Goal: Task Accomplishment & Management: Use online tool/utility

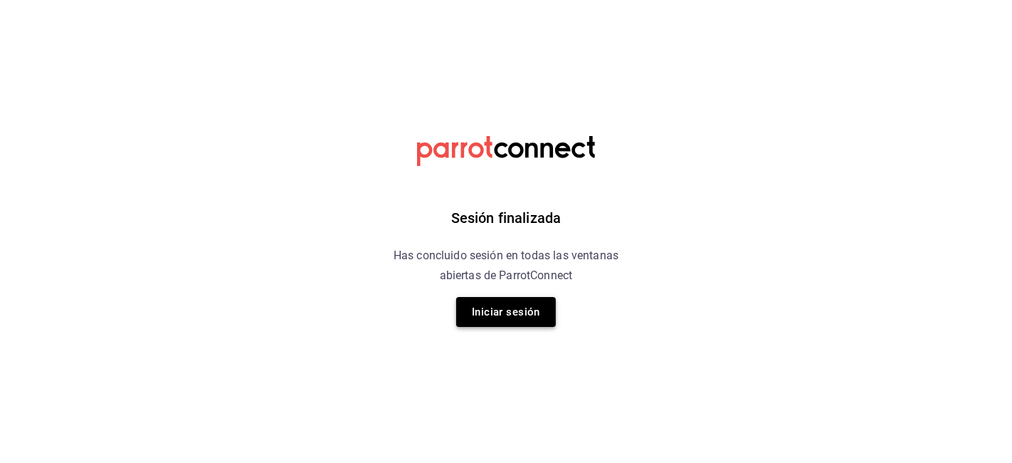
click at [487, 318] on button "Iniciar sesión" at bounding box center [506, 312] width 100 height 30
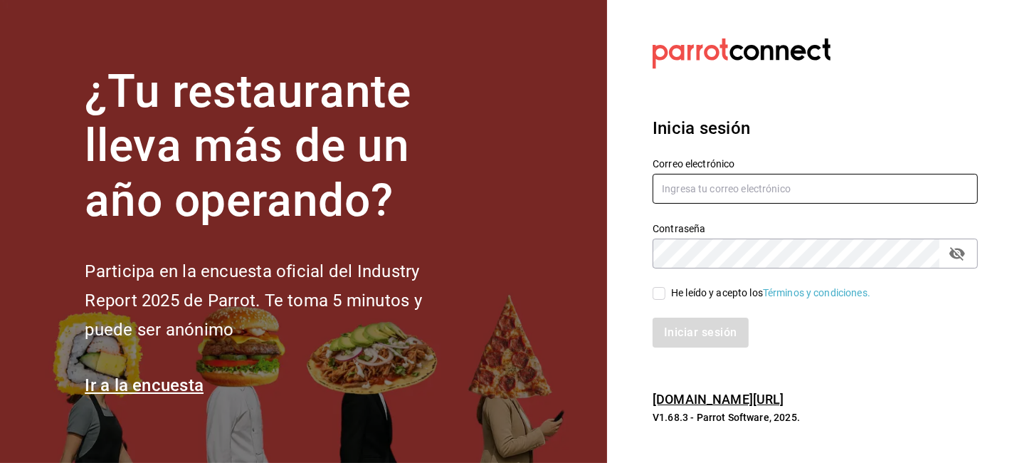
click at [853, 176] on input "text" at bounding box center [815, 189] width 325 height 30
type input "ximenaleon.atelier@gmail.com"
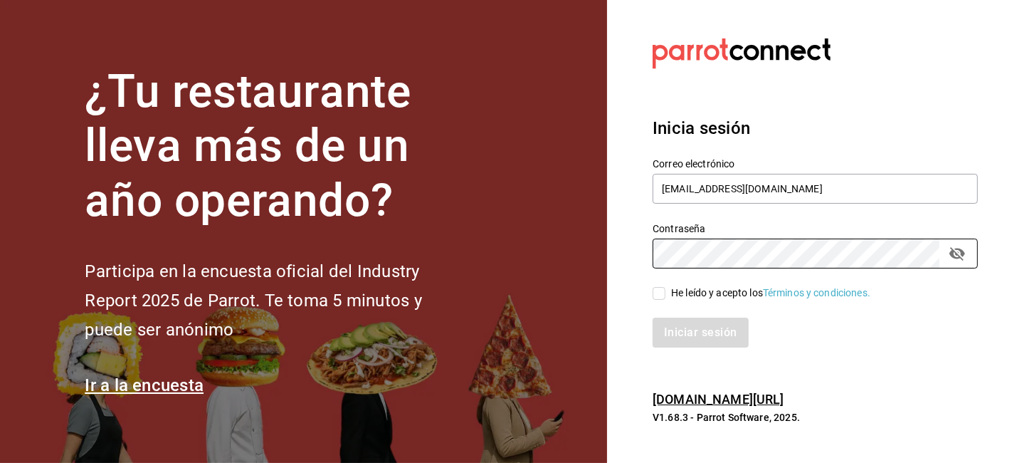
click at [660, 287] on input "He leído y acepto los Términos y condiciones." at bounding box center [659, 293] width 13 height 13
checkbox input "true"
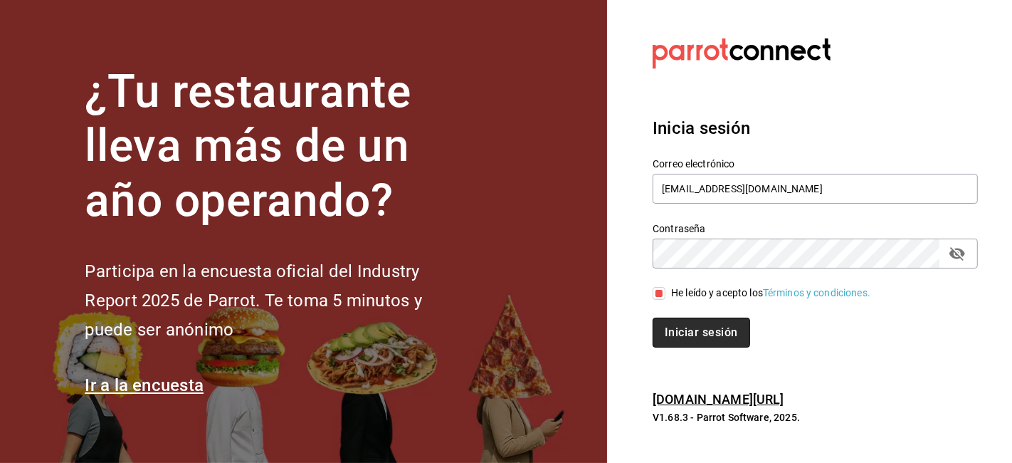
click at [688, 325] on button "Iniciar sesión" at bounding box center [701, 332] width 97 height 30
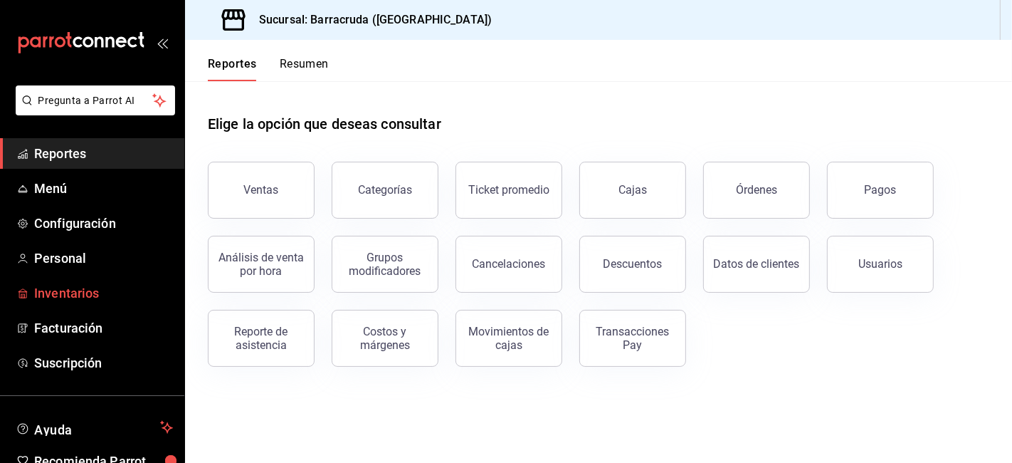
click at [68, 299] on span "Inventarios" at bounding box center [103, 292] width 139 height 19
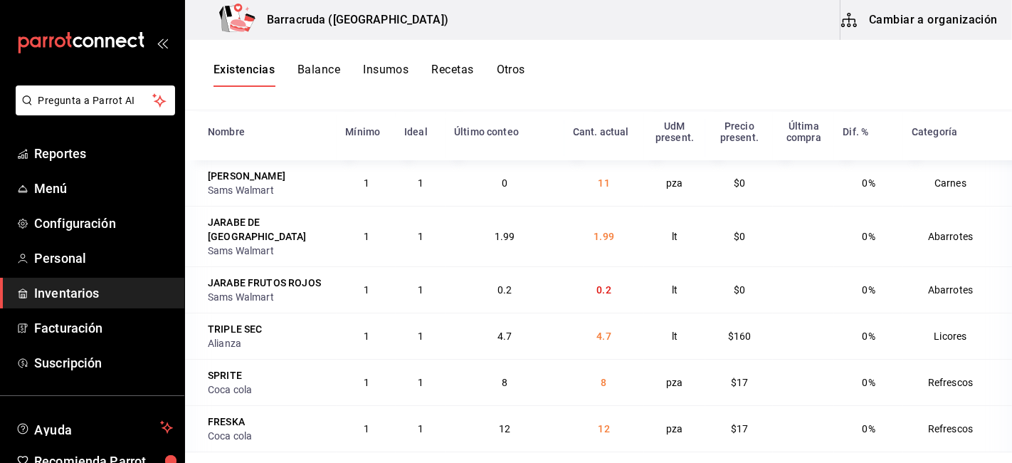
click at [335, 74] on button "Balance" at bounding box center [318, 75] width 43 height 24
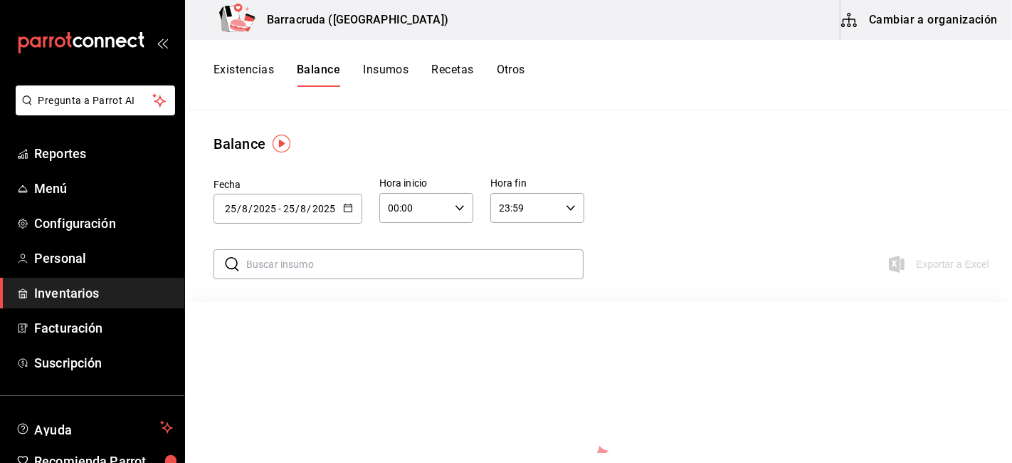
click at [347, 203] on icon "button" at bounding box center [348, 208] width 10 height 10
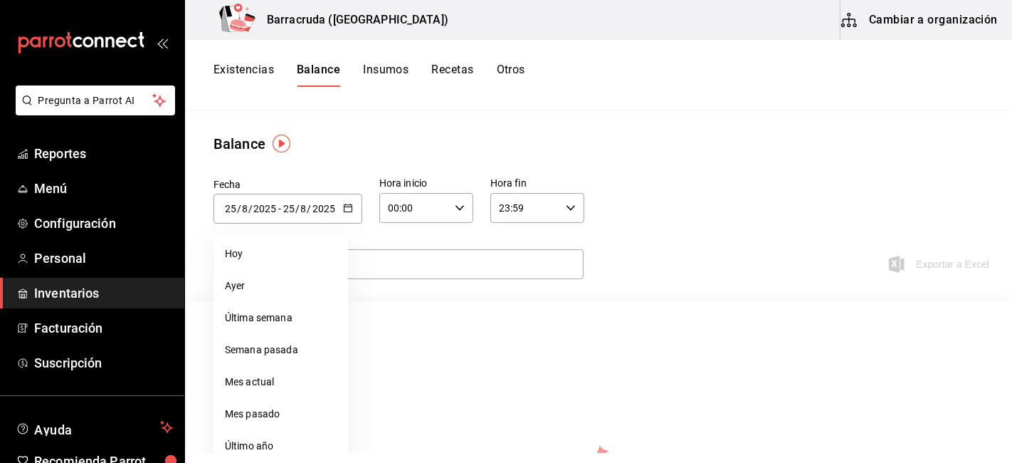
click at [519, 73] on button "Otros" at bounding box center [511, 75] width 28 height 24
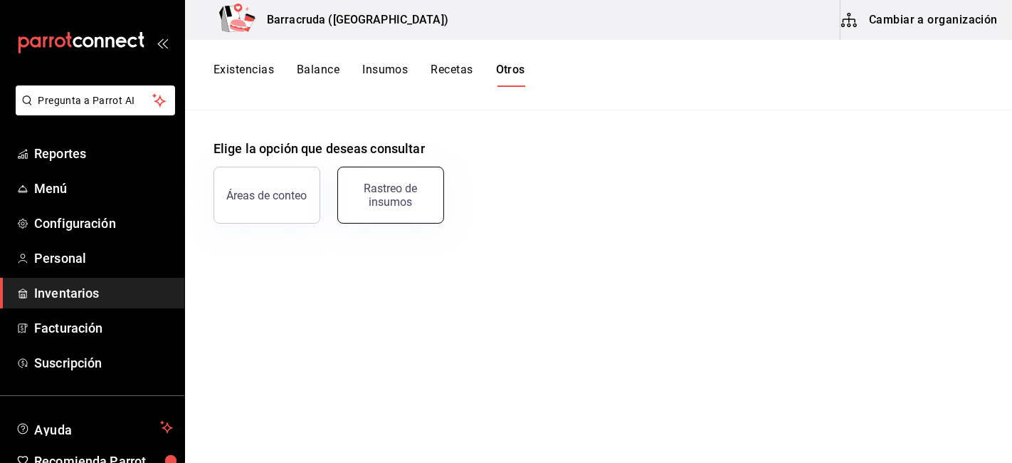
click at [399, 205] on div "Rastreo de insumos" at bounding box center [391, 194] width 88 height 27
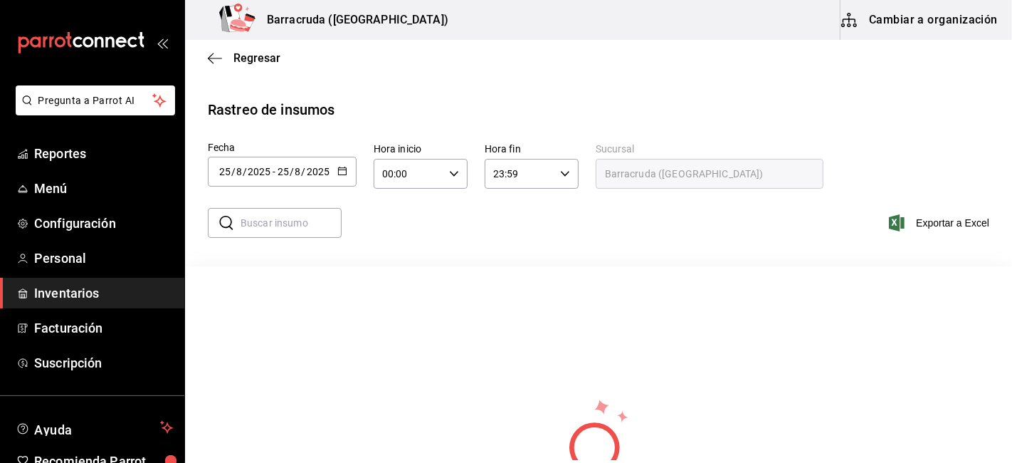
click at [349, 160] on div "[DATE] [DATE] - [DATE] [DATE]" at bounding box center [282, 172] width 149 height 30
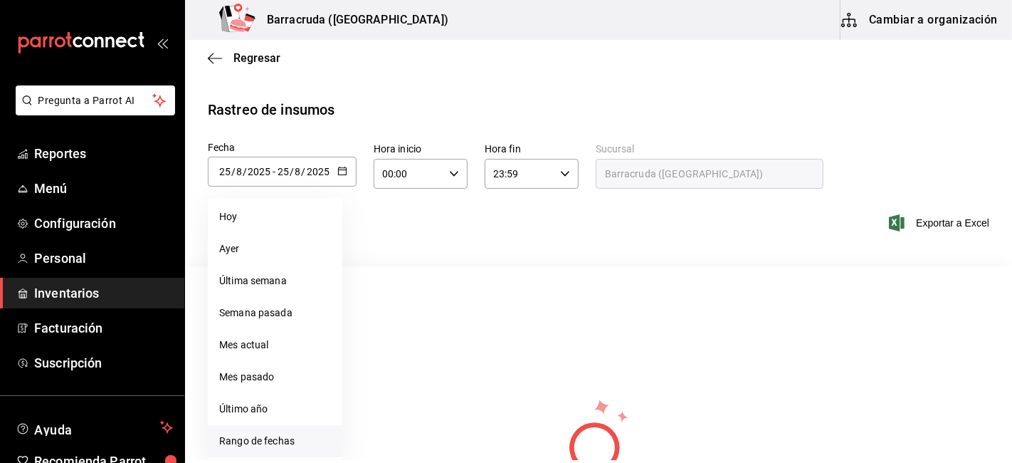
click at [277, 434] on li "Rango de fechas" at bounding box center [275, 441] width 134 height 32
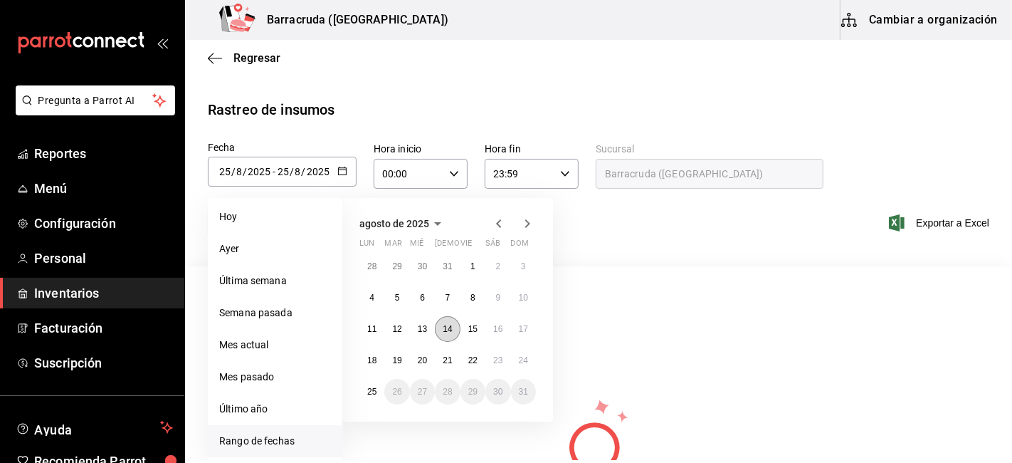
click at [455, 332] on button "14" at bounding box center [447, 329] width 25 height 26
click at [366, 394] on button "25" at bounding box center [371, 392] width 25 height 26
type input "[DATE]"
type input "14"
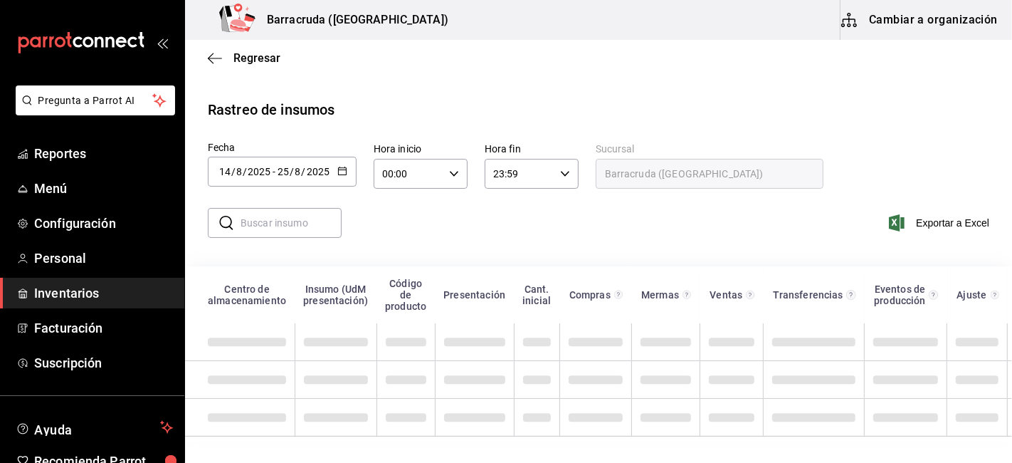
click at [338, 174] on icon "button" at bounding box center [342, 171] width 10 height 10
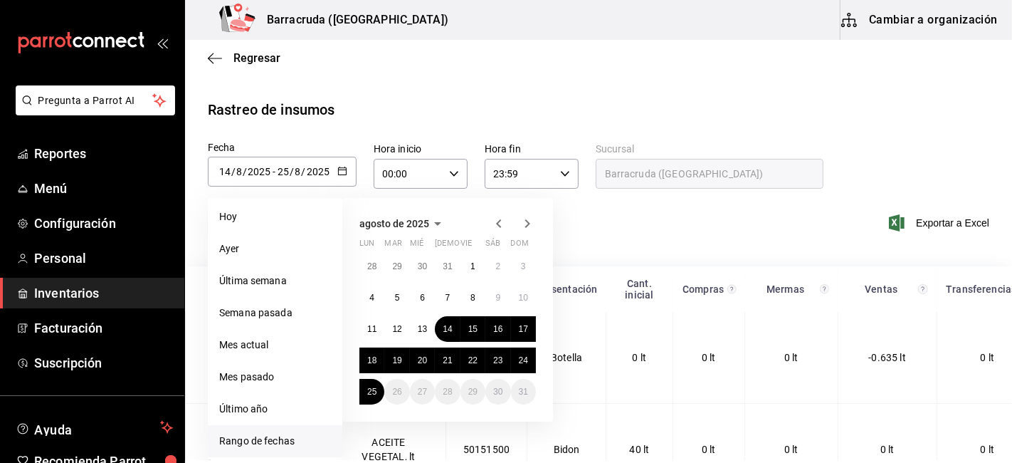
click at [447, 347] on div "28 29 30 31 1 2 3 4 5 6 7 8 9 10 11 12 13 14 15 16 17 18 19 20 21 22 23 24 25 2…" at bounding box center [447, 328] width 176 height 151
click at [449, 365] on button "21" at bounding box center [447, 360] width 25 height 26
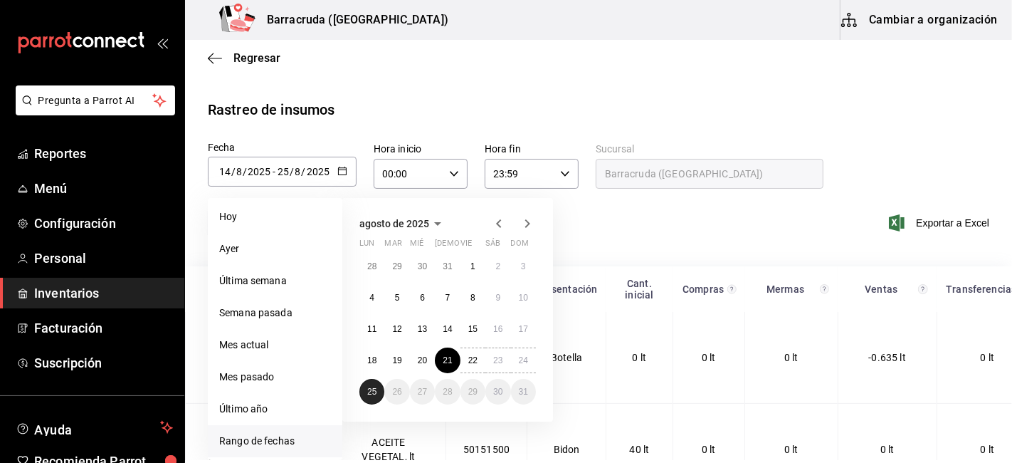
click at [371, 395] on abbr "25" at bounding box center [371, 391] width 9 height 10
type input "[DATE]"
type input "21"
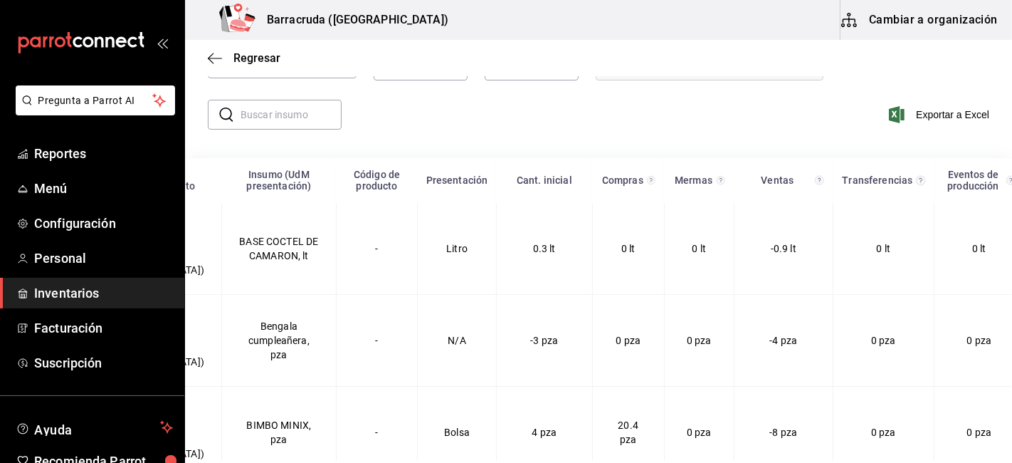
scroll to position [6, 0]
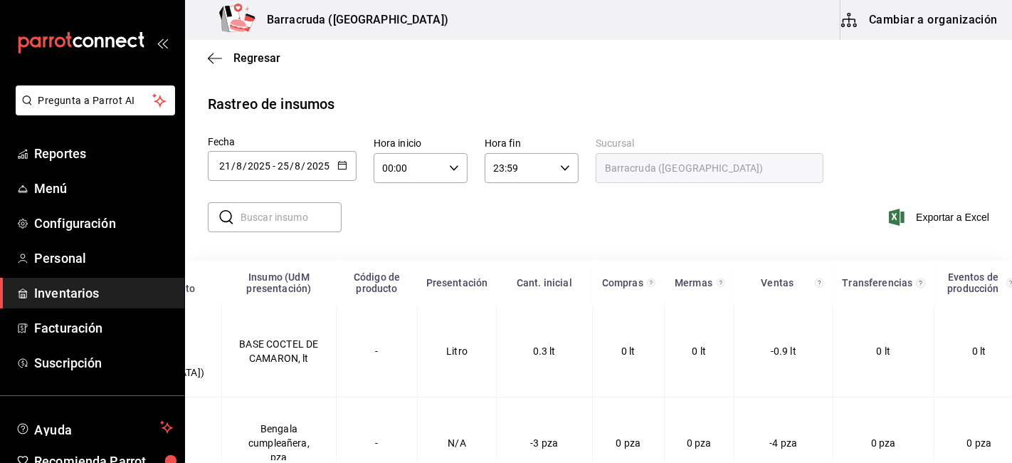
click at [342, 164] on icon "button" at bounding box center [342, 165] width 10 height 10
click at [650, 234] on div "​ ​ Exportar a Excel" at bounding box center [593, 225] width 838 height 58
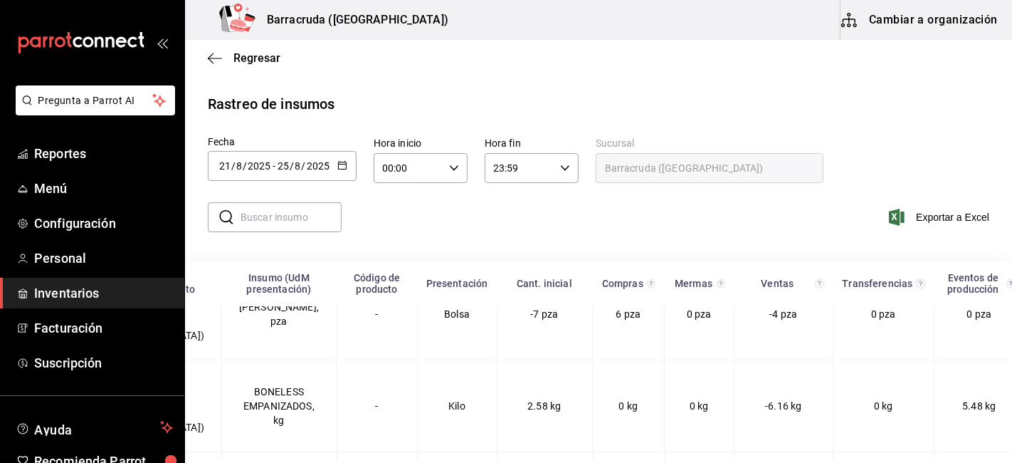
scroll to position [2889, 110]
click at [266, 62] on span "Regresar" at bounding box center [256, 58] width 47 height 14
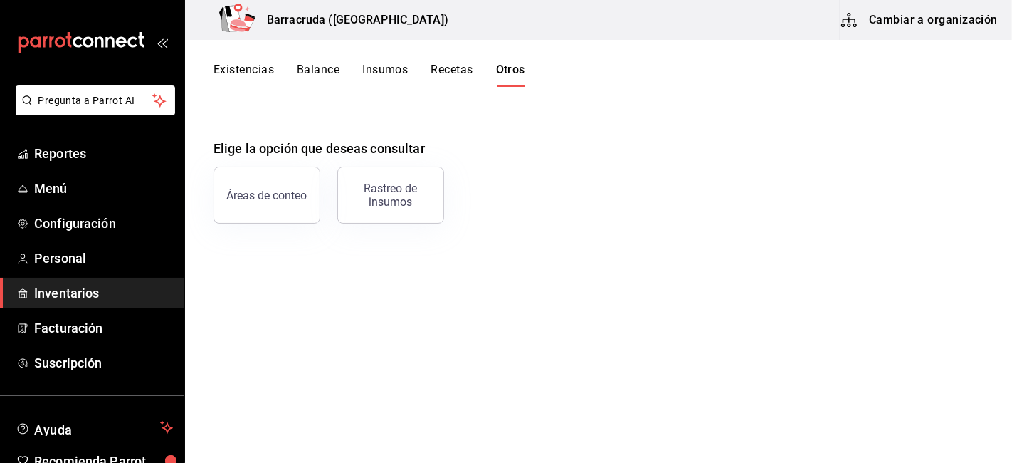
click at [258, 76] on button "Existencias" at bounding box center [243, 75] width 60 height 24
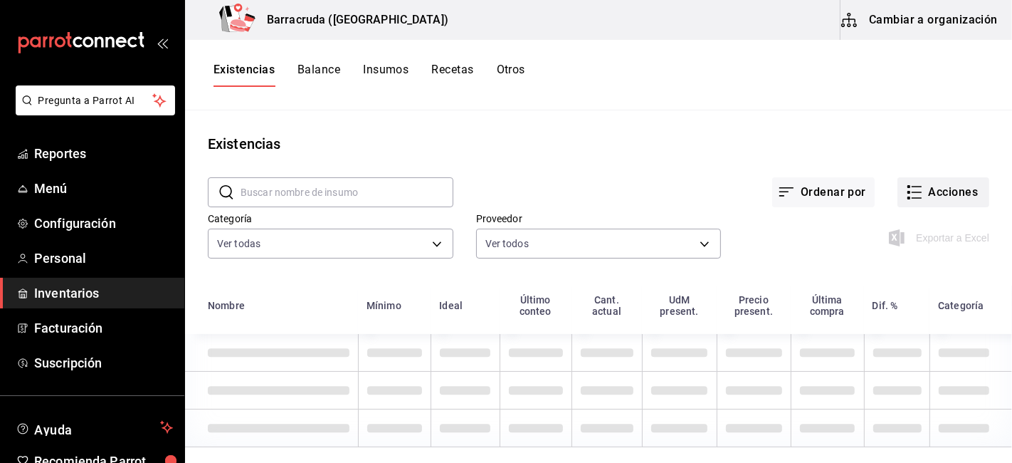
click at [963, 200] on button "Acciones" at bounding box center [943, 192] width 92 height 30
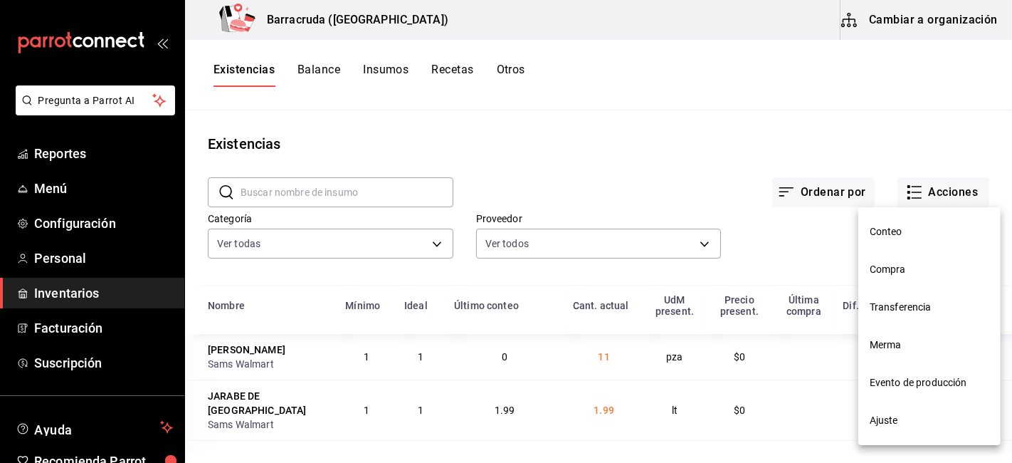
click at [914, 243] on li "Conteo" at bounding box center [929, 232] width 142 height 38
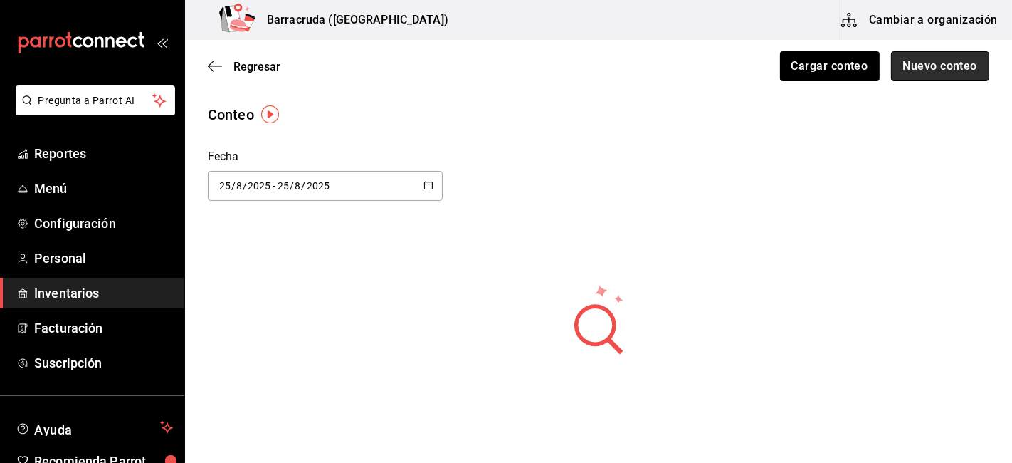
click at [939, 74] on button "Nuevo conteo" at bounding box center [940, 66] width 99 height 30
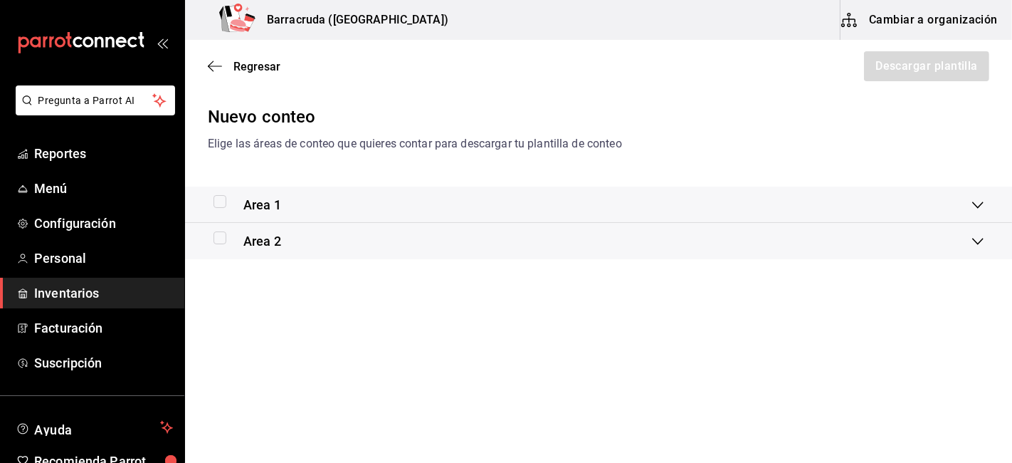
click at [275, 214] on div "Area 1" at bounding box center [598, 204] width 827 height 36
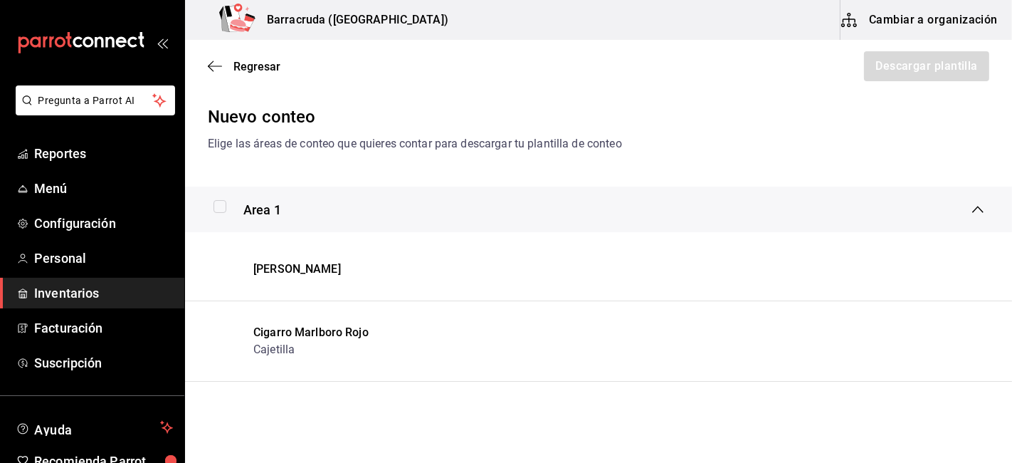
click at [238, 224] on div "Area 1" at bounding box center [598, 209] width 827 height 46
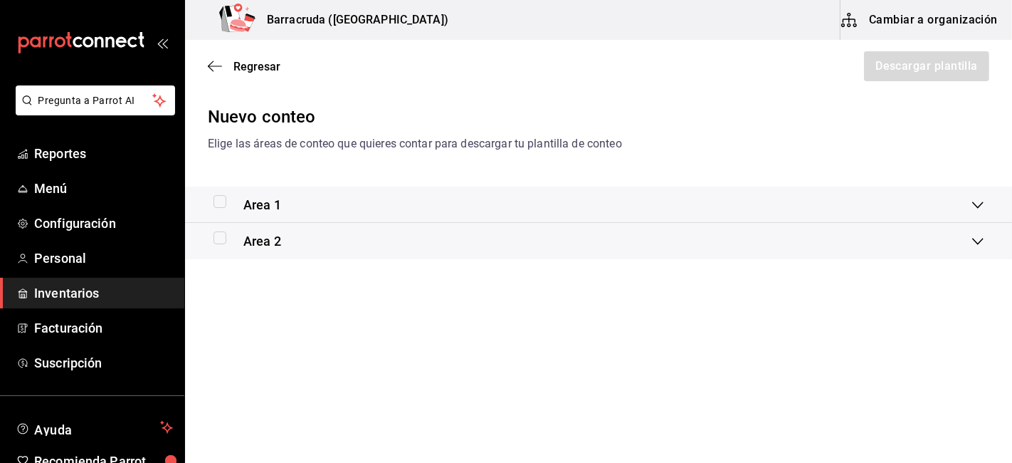
click at [216, 206] on input "checkbox" at bounding box center [219, 201] width 13 height 13
checkbox input "true"
click at [915, 68] on button "Descargar plantilla" at bounding box center [925, 66] width 127 height 30
